Goal: Task Accomplishment & Management: Use online tool/utility

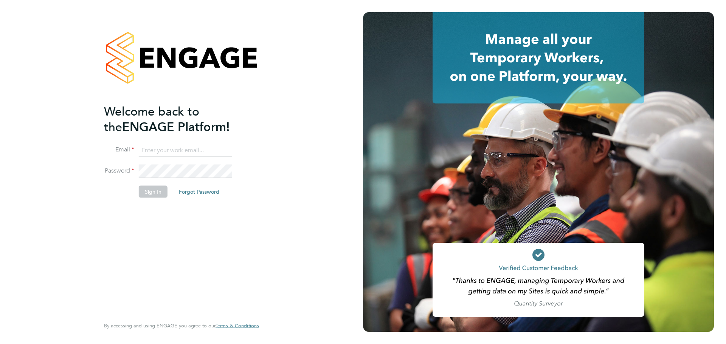
type input "lana@xede.co.uk"
click at [147, 186] on button "Sign In" at bounding box center [153, 192] width 29 height 12
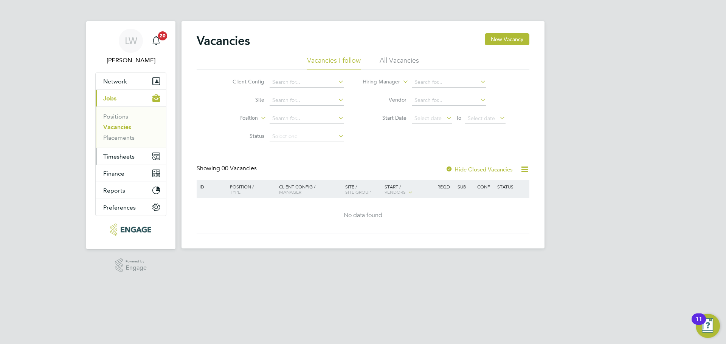
click at [116, 160] on span "Timesheets" at bounding box center [118, 156] width 31 height 7
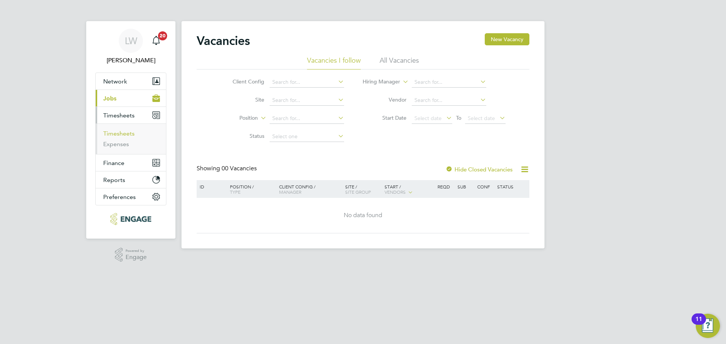
click at [130, 136] on link "Timesheets" at bounding box center [118, 133] width 31 height 7
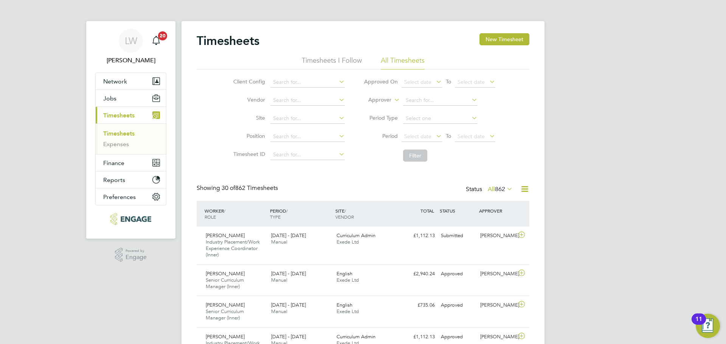
drag, startPoint x: 387, startPoint y: 118, endPoint x: 389, endPoint y: 107, distance: 10.8
click at [387, 117] on label "Period Type" at bounding box center [381, 118] width 34 height 7
click at [390, 101] on label "Approver" at bounding box center [374, 100] width 34 height 8
click at [383, 108] on li "Worker" at bounding box center [372, 109] width 37 height 10
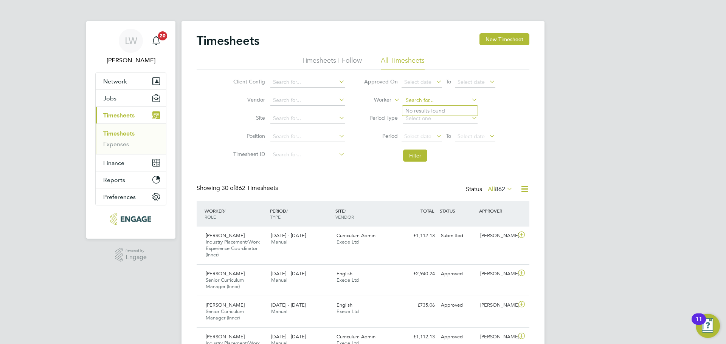
drag, startPoint x: 413, startPoint y: 101, endPoint x: 416, endPoint y: 98, distance: 4.3
click at [414, 101] on input at bounding box center [440, 100] width 74 height 11
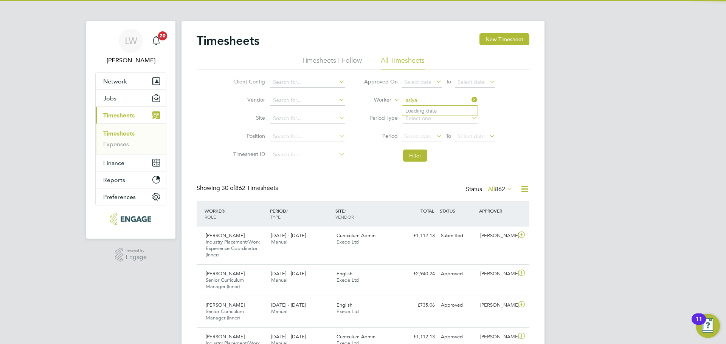
type input "Sevcan Asilkan"
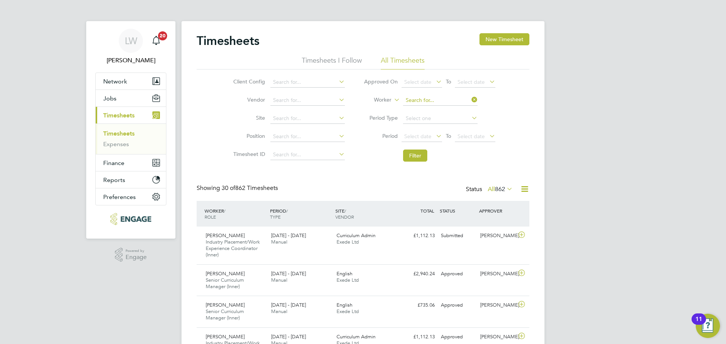
click at [418, 96] on input at bounding box center [440, 100] width 74 height 11
click at [414, 98] on input at bounding box center [440, 100] width 74 height 11
click at [424, 111] on li "Lola Olokunola" at bounding box center [439, 111] width 75 height 10
type input "[PERSON_NAME]"
click at [415, 158] on button "Filter" at bounding box center [415, 156] width 24 height 12
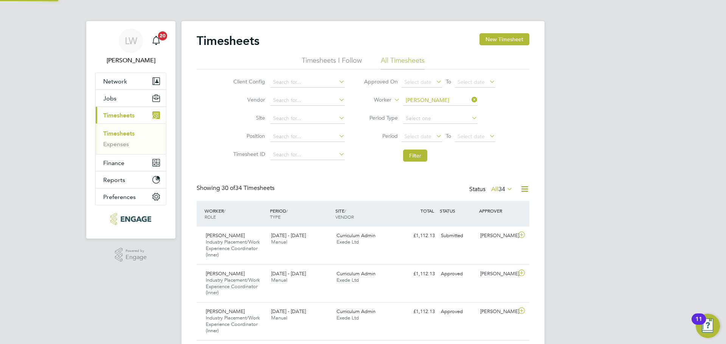
scroll to position [32, 66]
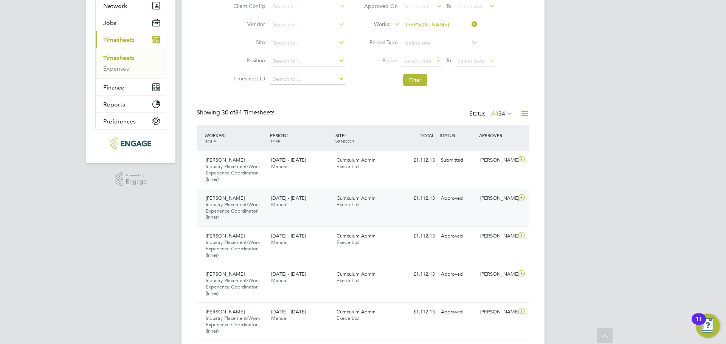
click at [521, 198] on icon at bounding box center [521, 198] width 9 height 6
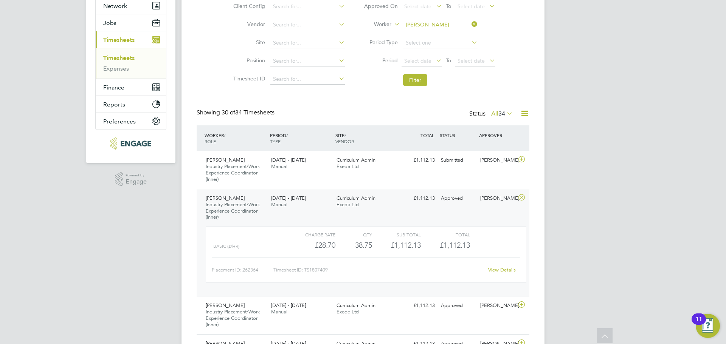
click at [500, 271] on link "View Details" at bounding box center [502, 270] width 28 height 6
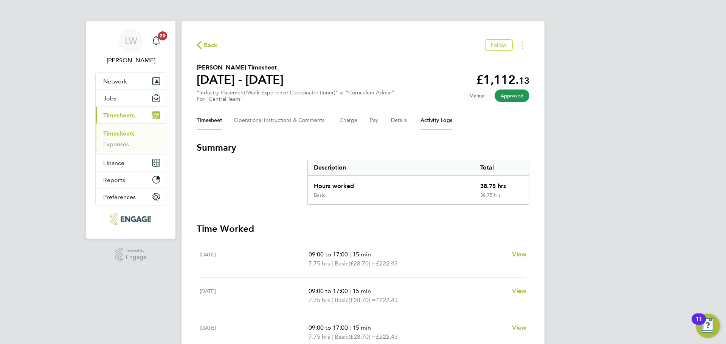
click at [429, 120] on Logs-tab "Activity Logs" at bounding box center [436, 121] width 32 height 18
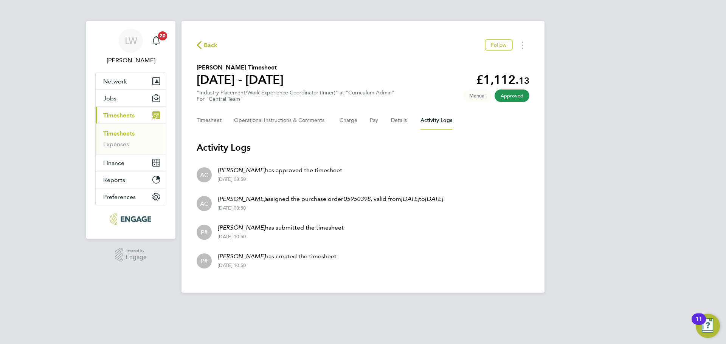
click at [206, 45] on span "Back" at bounding box center [211, 45] width 14 height 9
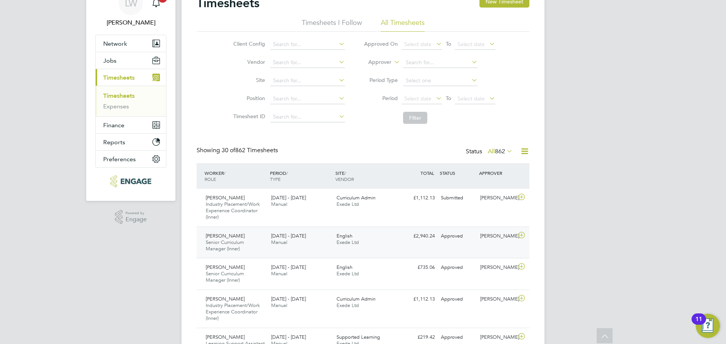
click at [383, 245] on div "English Exede Ltd" at bounding box center [366, 239] width 65 height 19
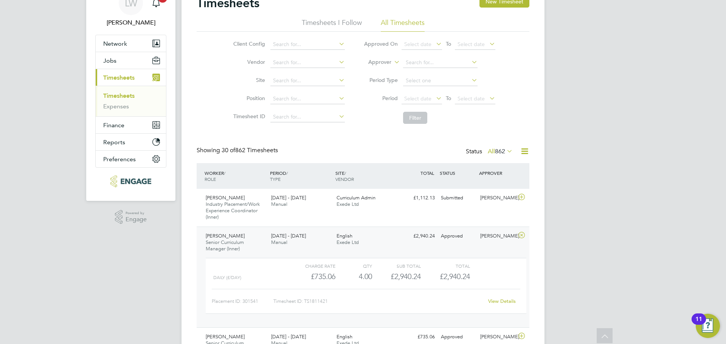
click at [499, 303] on link "View Details" at bounding box center [502, 301] width 28 height 6
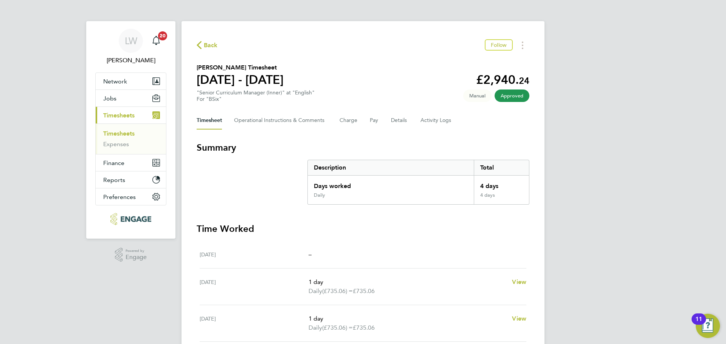
click at [208, 41] on span "Back" at bounding box center [211, 45] width 14 height 9
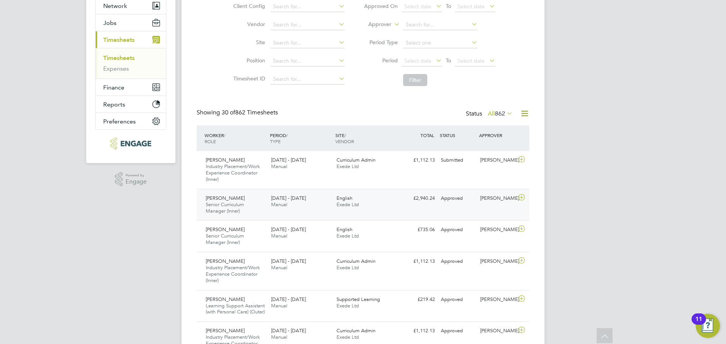
click at [524, 199] on icon at bounding box center [521, 198] width 9 height 6
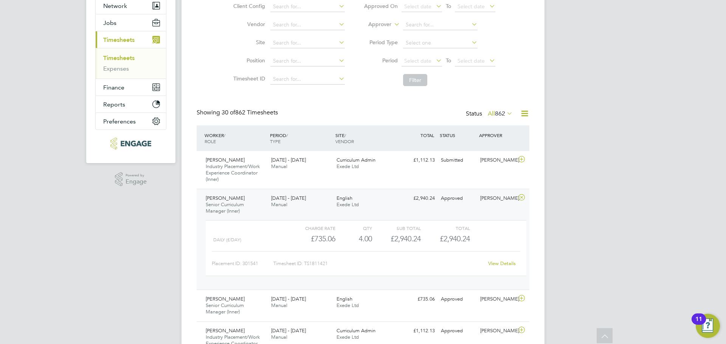
click at [497, 262] on link "View Details" at bounding box center [502, 264] width 28 height 6
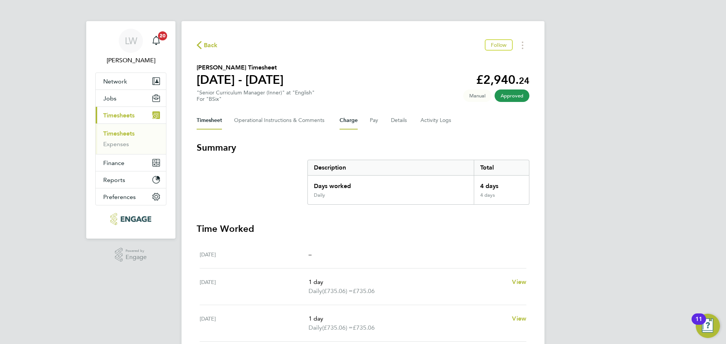
click at [355, 123] on button "Charge" at bounding box center [349, 121] width 18 height 18
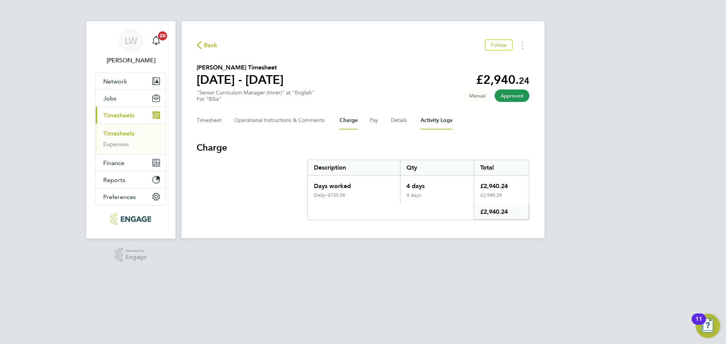
click at [429, 121] on Logs-tab "Activity Logs" at bounding box center [436, 121] width 32 height 18
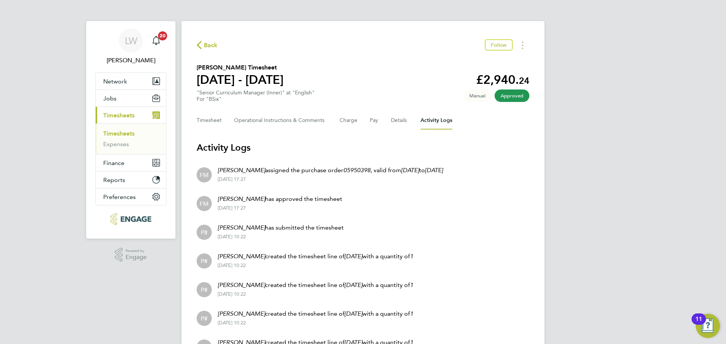
click at [211, 46] on span "Back" at bounding box center [211, 45] width 14 height 9
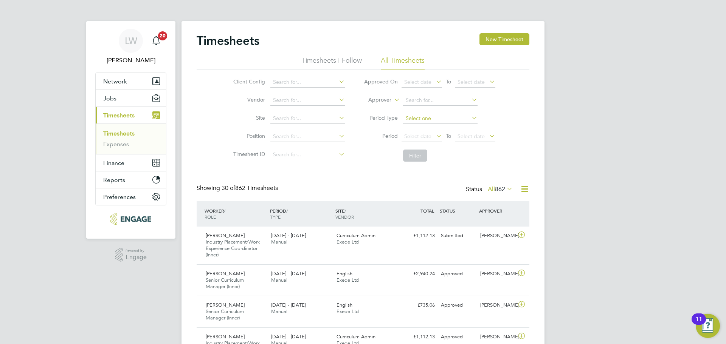
drag, startPoint x: 428, startPoint y: 121, endPoint x: 456, endPoint y: 122, distance: 28.0
click at [428, 121] on input at bounding box center [440, 118] width 74 height 11
click at [521, 135] on div "Client Config Vendor Site Position Timesheet ID Approved On Select date To Sele…" at bounding box center [363, 118] width 333 height 96
click at [407, 100] on input at bounding box center [440, 100] width 74 height 11
click at [356, 154] on li "Filter" at bounding box center [429, 156] width 150 height 20
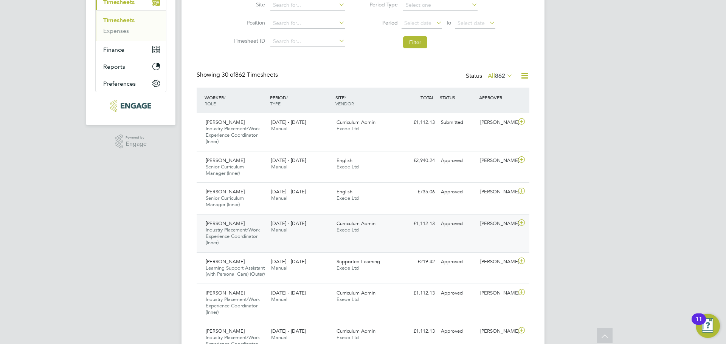
click at [523, 222] on icon at bounding box center [521, 223] width 9 height 6
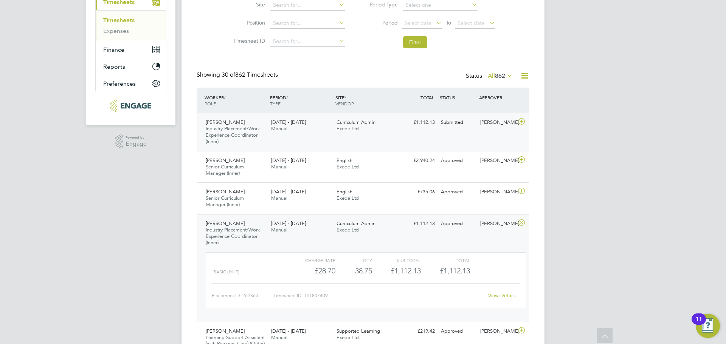
scroll to position [107, 0]
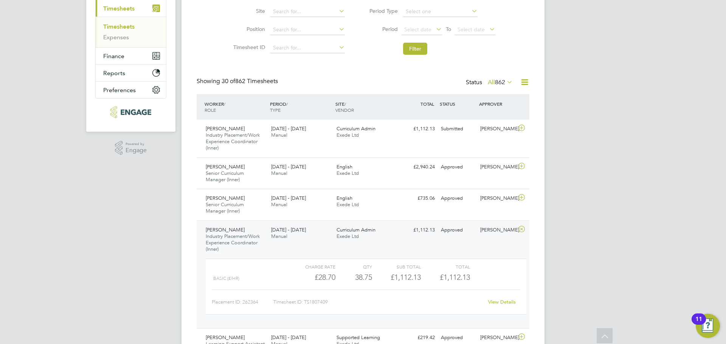
click at [520, 229] on icon at bounding box center [521, 229] width 9 height 6
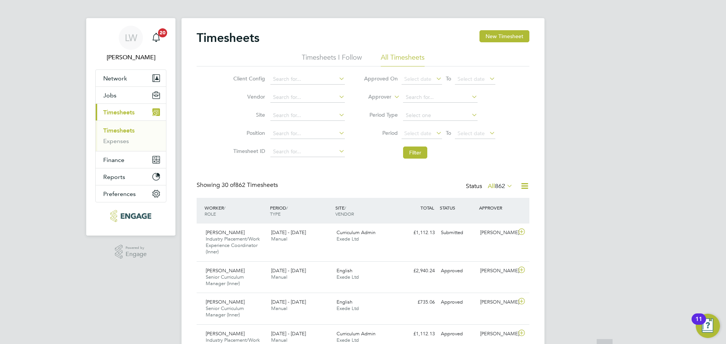
scroll to position [0, 0]
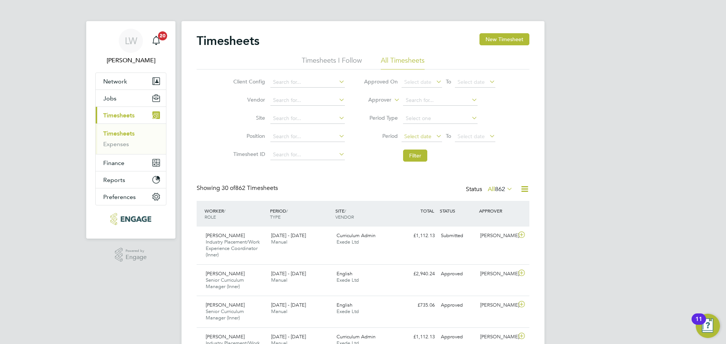
click at [419, 134] on span "Select date" at bounding box center [417, 136] width 27 height 7
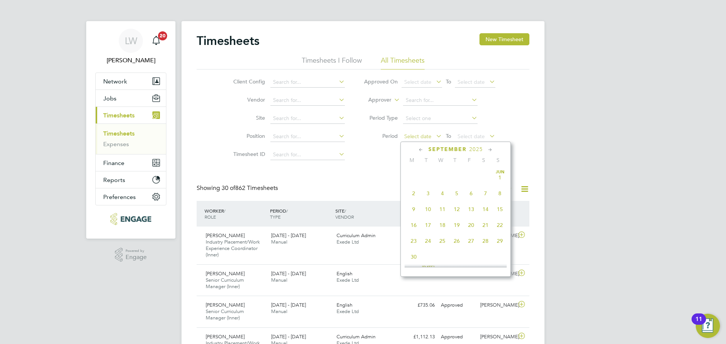
scroll to position [229, 0]
click at [415, 192] on span "25" at bounding box center [413, 187] width 14 height 14
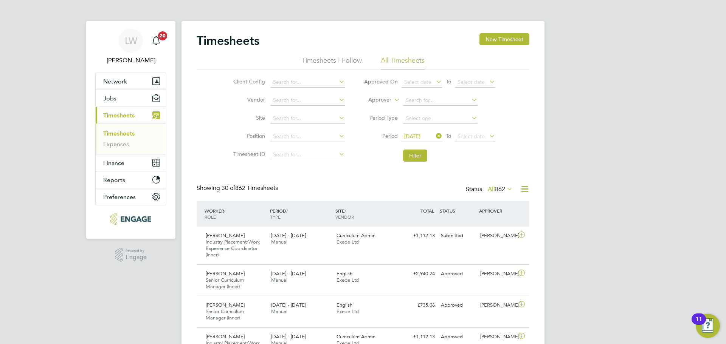
drag, startPoint x: 468, startPoint y: 131, endPoint x: 478, endPoint y: 150, distance: 21.3
click at [470, 131] on li "Period 25 Aug 2025 To Select date" at bounding box center [429, 137] width 150 height 18
click at [470, 135] on span "Select date" at bounding box center [471, 136] width 27 height 7
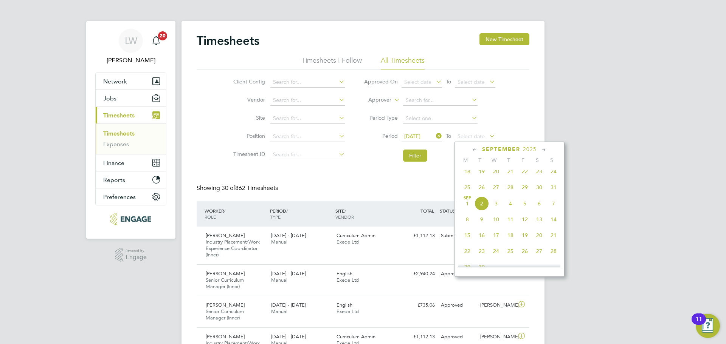
click at [554, 191] on span "31" at bounding box center [553, 187] width 14 height 14
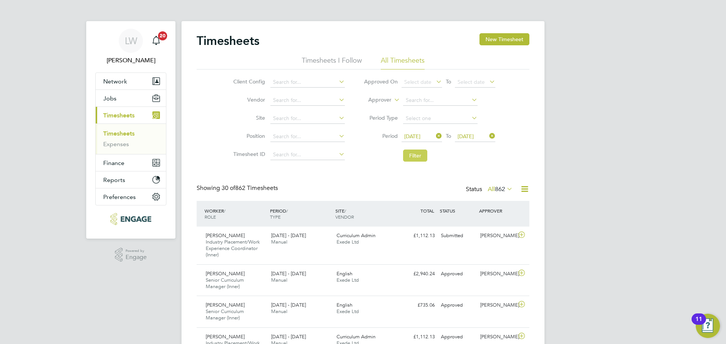
click at [422, 153] on button "Filter" at bounding box center [415, 156] width 24 height 12
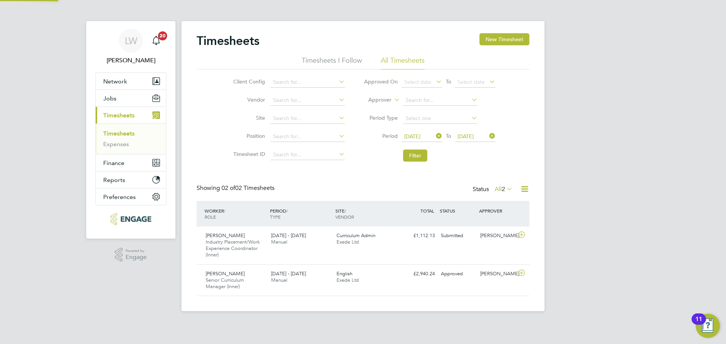
scroll to position [19, 66]
click at [488, 140] on icon at bounding box center [488, 136] width 0 height 11
click at [434, 137] on icon at bounding box center [434, 136] width 0 height 11
click at [419, 140] on span "Select date" at bounding box center [422, 137] width 40 height 10
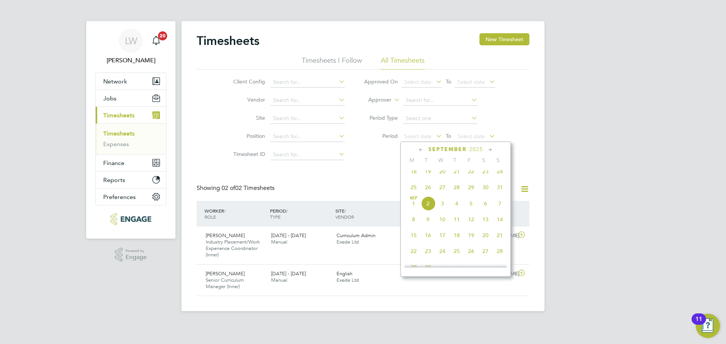
click at [416, 178] on span "18" at bounding box center [413, 171] width 14 height 14
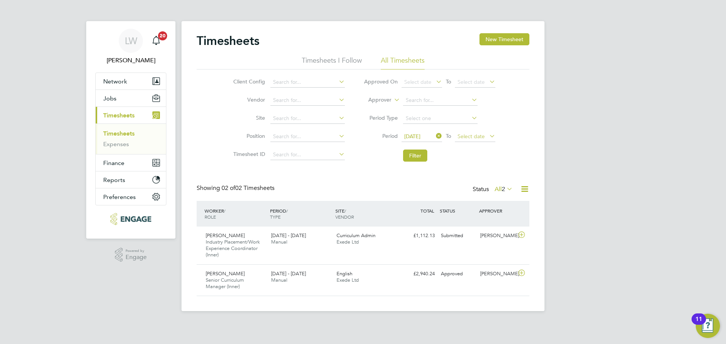
click at [484, 133] on span "Select date" at bounding box center [471, 136] width 27 height 7
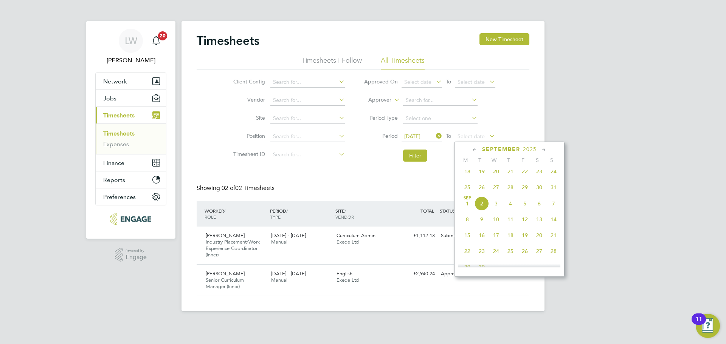
click at [555, 175] on span "24" at bounding box center [553, 171] width 14 height 14
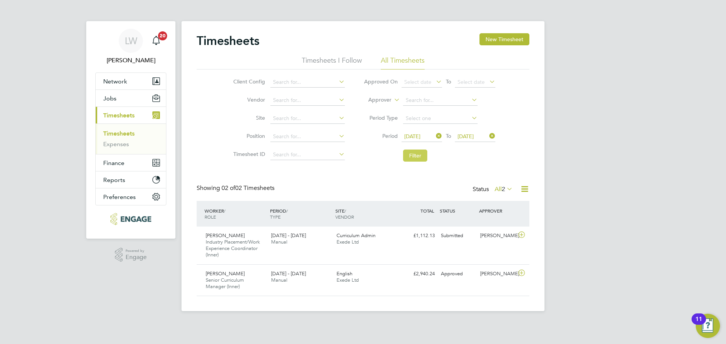
click at [423, 158] on button "Filter" at bounding box center [415, 156] width 24 height 12
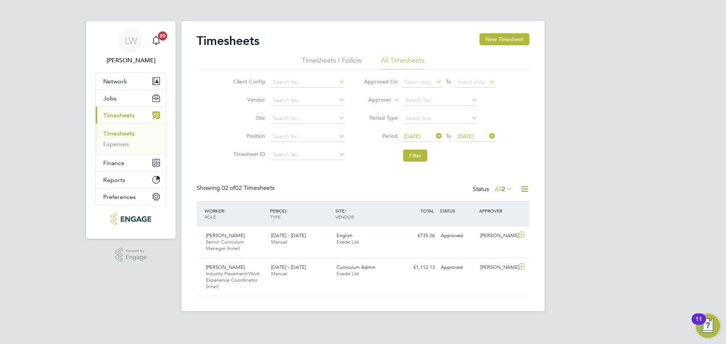
click at [434, 137] on icon at bounding box center [434, 136] width 0 height 11
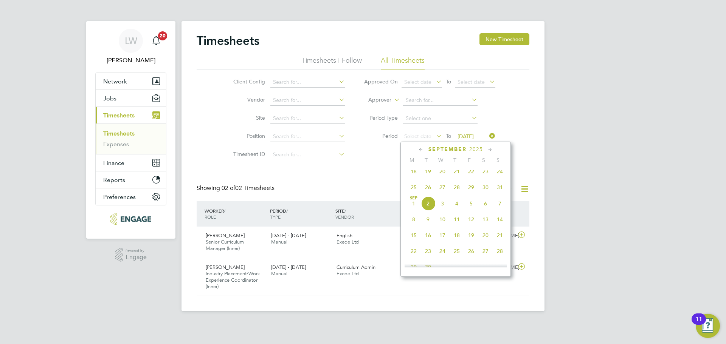
drag, startPoint x: 411, startPoint y: 193, endPoint x: 482, endPoint y: 197, distance: 70.5
click at [413, 193] on span "25" at bounding box center [413, 187] width 14 height 14
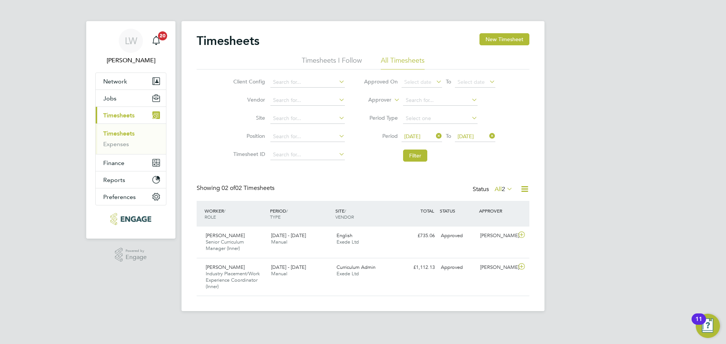
click at [496, 139] on li "Period 25 Aug 2025 To 25 Aug 2025" at bounding box center [429, 137] width 150 height 18
click at [488, 136] on icon at bounding box center [488, 136] width 0 height 11
click at [488, 137] on icon at bounding box center [488, 136] width 0 height 11
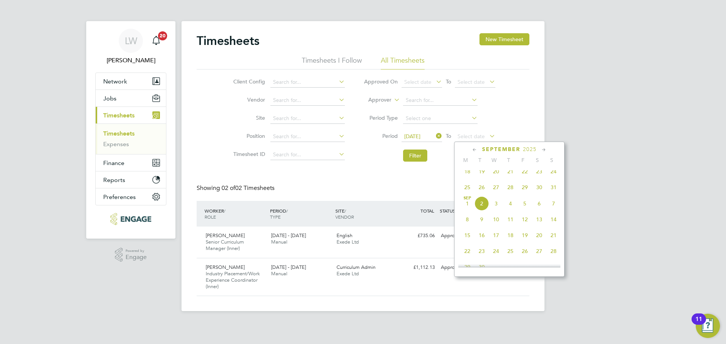
click at [555, 192] on span "31" at bounding box center [553, 187] width 14 height 14
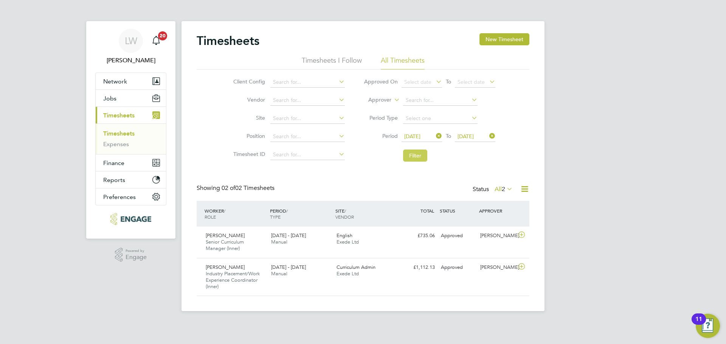
drag, startPoint x: 423, startPoint y: 158, endPoint x: 430, endPoint y: 161, distance: 7.1
click at [423, 158] on button "Filter" at bounding box center [415, 156] width 24 height 12
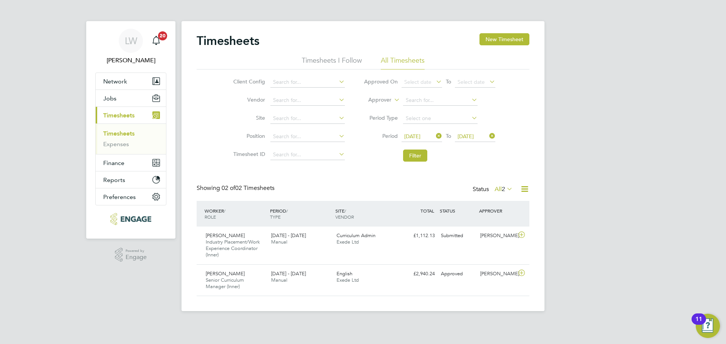
click at [434, 135] on icon at bounding box center [434, 136] width 0 height 11
click at [431, 138] on span "Select date" at bounding box center [422, 137] width 40 height 10
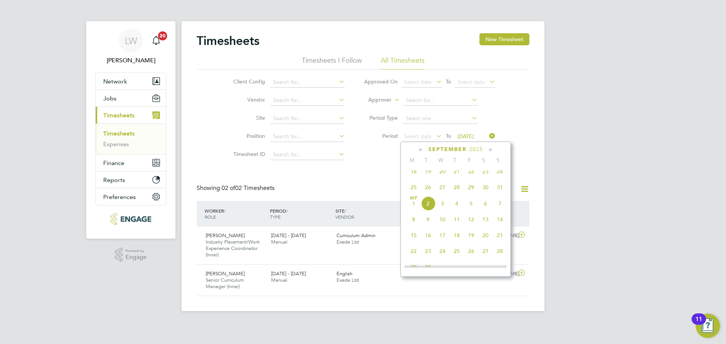
click at [411, 178] on span "18" at bounding box center [413, 171] width 14 height 14
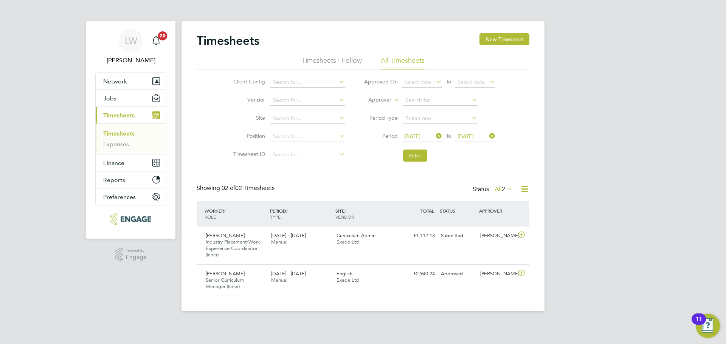
drag, startPoint x: 480, startPoint y: 135, endPoint x: 489, endPoint y: 135, distance: 9.1
click at [474, 135] on span "31 Aug 2025" at bounding box center [466, 136] width 16 height 7
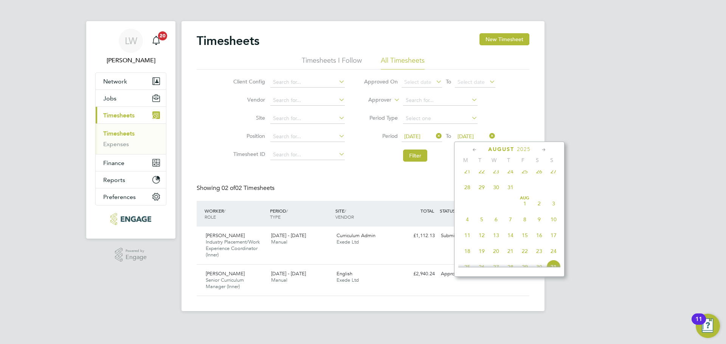
scroll to position [295, 0]
click at [551, 189] on span "24" at bounding box center [553, 186] width 14 height 14
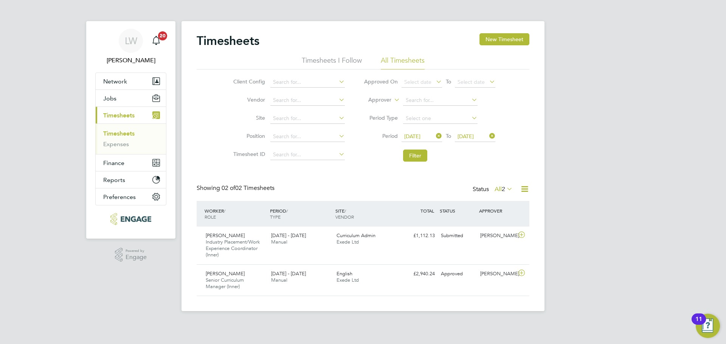
drag, startPoint x: 410, startPoint y: 157, endPoint x: 400, endPoint y: 218, distance: 61.7
click at [411, 156] on button "Filter" at bounding box center [415, 156] width 24 height 12
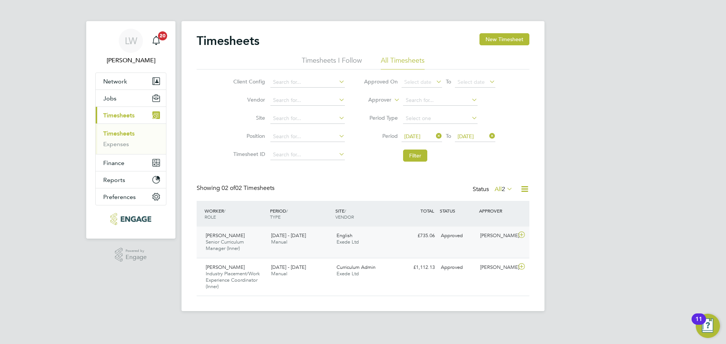
scroll to position [19, 66]
click at [520, 233] on icon at bounding box center [521, 235] width 9 height 6
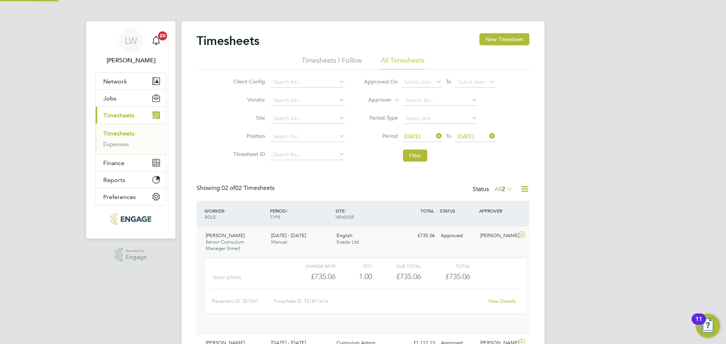
scroll to position [13, 74]
click at [520, 234] on icon at bounding box center [521, 235] width 9 height 6
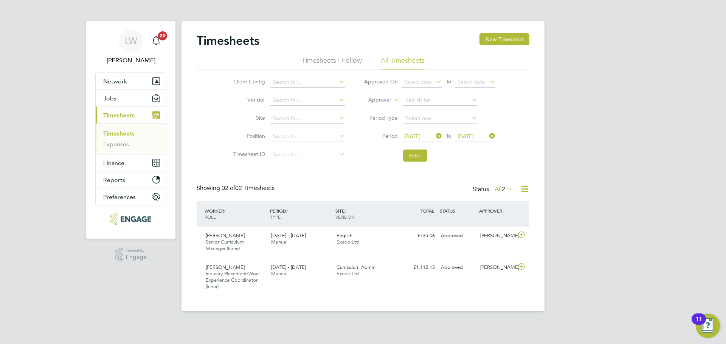
drag, startPoint x: 513, startPoint y: 152, endPoint x: 520, endPoint y: 149, distance: 7.3
click at [513, 152] on div "Client Config Vendor Site Position Timesheet ID Approved On Select date To Sele…" at bounding box center [363, 118] width 333 height 96
drag, startPoint x: 430, startPoint y: 140, endPoint x: 430, endPoint y: 160, distance: 20.4
click at [430, 140] on span "18 Aug 2025" at bounding box center [422, 137] width 40 height 10
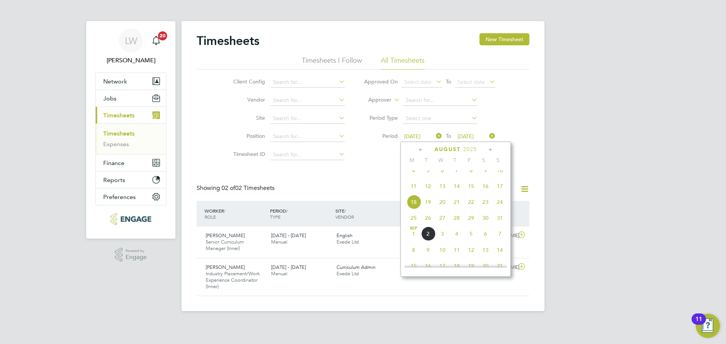
click at [418, 223] on span "25" at bounding box center [413, 218] width 14 height 14
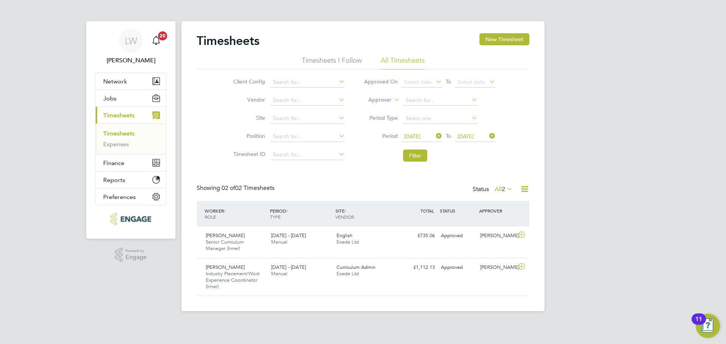
click at [474, 137] on span "25 Aug 2025" at bounding box center [466, 136] width 16 height 7
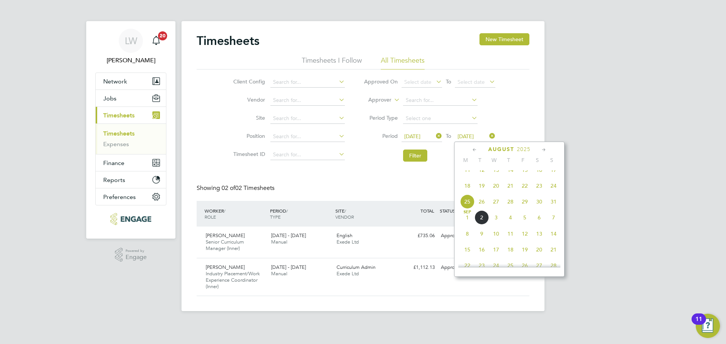
drag, startPoint x: 551, startPoint y: 213, endPoint x: 487, endPoint y: 211, distance: 63.9
click at [551, 209] on span "31" at bounding box center [553, 202] width 14 height 14
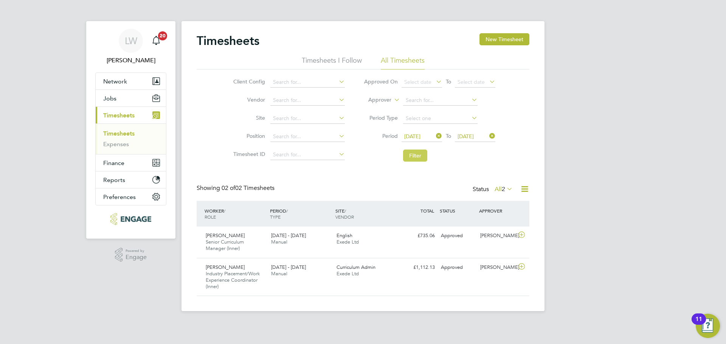
click at [420, 157] on button "Filter" at bounding box center [415, 156] width 24 height 12
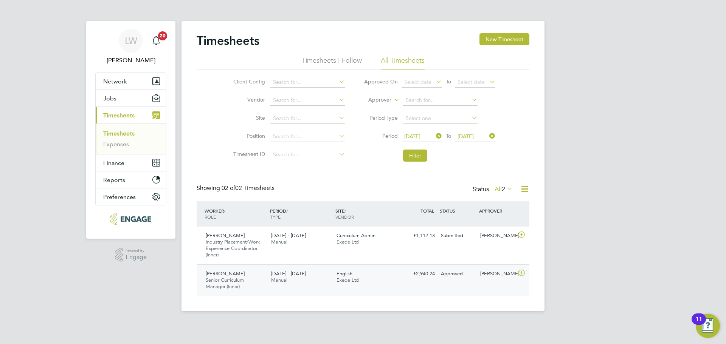
click at [525, 276] on icon at bounding box center [521, 273] width 9 height 6
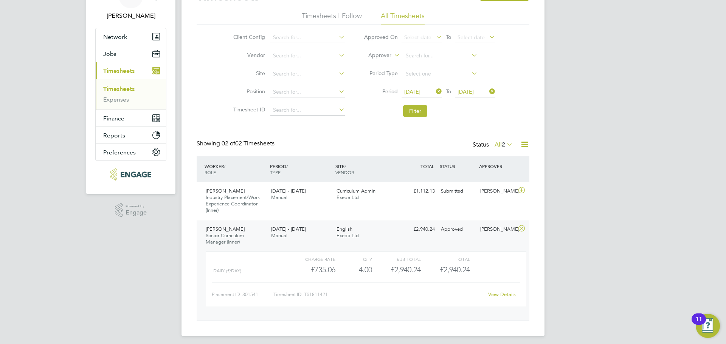
scroll to position [49, 0]
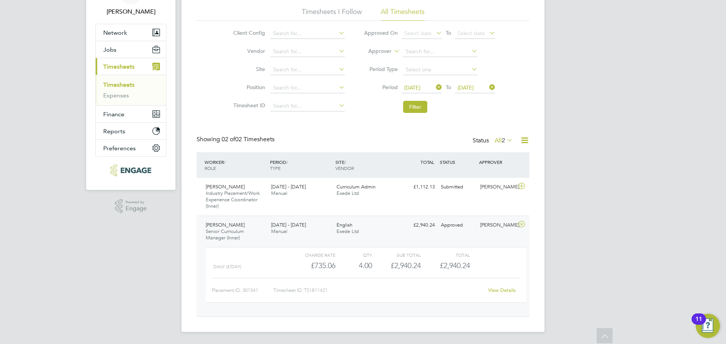
click at [512, 289] on link "View Details" at bounding box center [502, 290] width 28 height 6
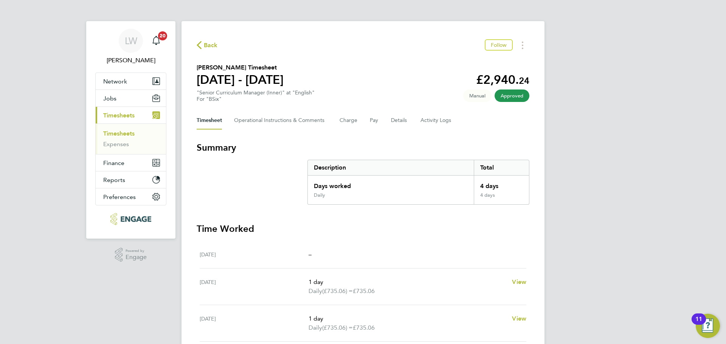
click at [203, 48] on span "Back" at bounding box center [207, 44] width 21 height 7
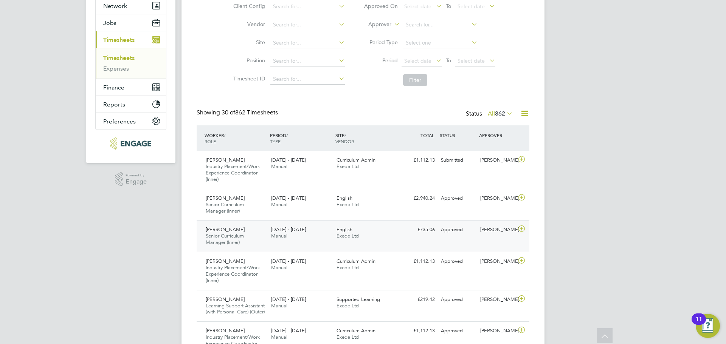
click at [523, 228] on icon at bounding box center [521, 229] width 9 height 6
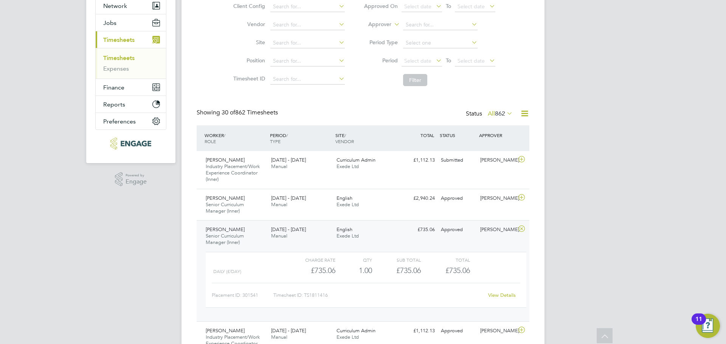
click at [524, 228] on icon at bounding box center [521, 229] width 9 height 6
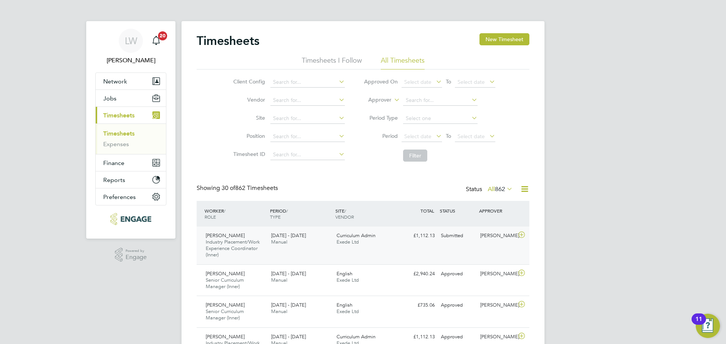
click at [521, 235] on icon at bounding box center [521, 235] width 9 height 6
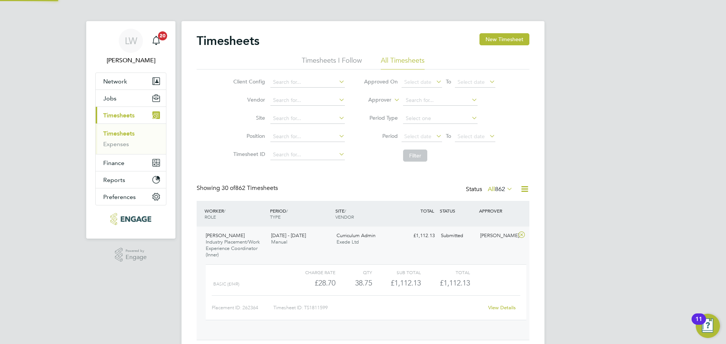
scroll to position [13, 74]
click at [521, 235] on icon at bounding box center [521, 235] width 9 height 6
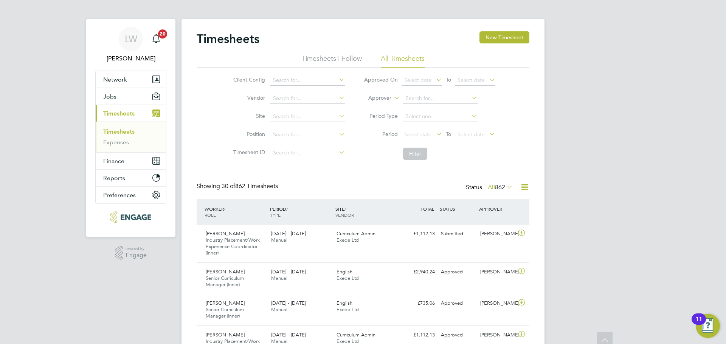
scroll to position [0, 0]
